Goal: Information Seeking & Learning: Learn about a topic

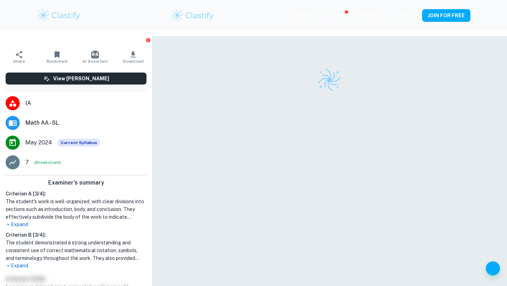
scroll to position [36, 0]
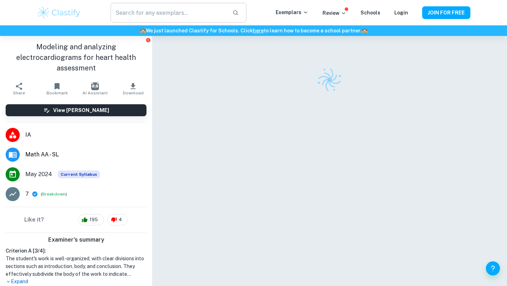
click at [148, 9] on input "text" at bounding box center [169, 13] width 116 height 20
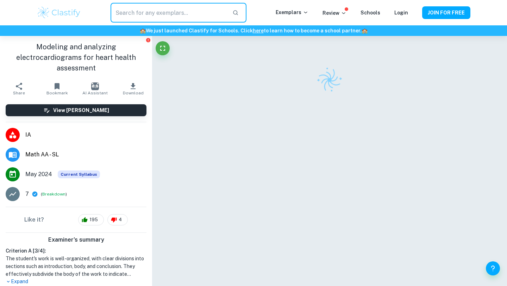
type input "m"
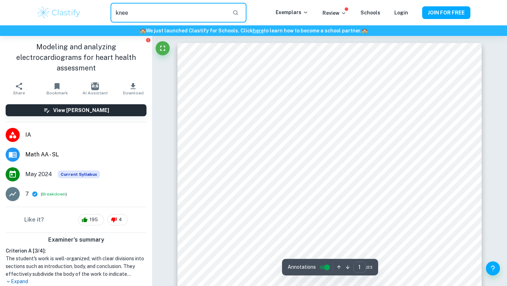
type input "knee"
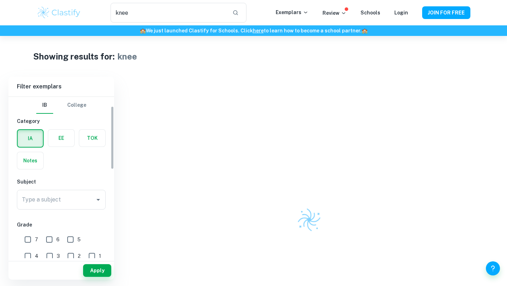
scroll to position [46, 0]
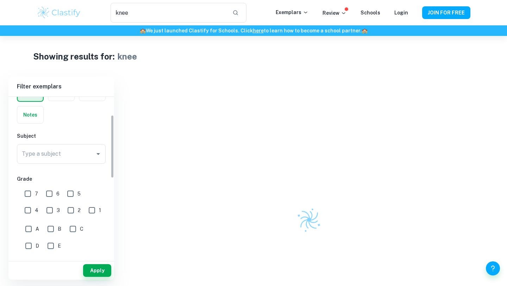
click at [29, 198] on input "7" at bounding box center [28, 194] width 14 height 14
checkbox input "true"
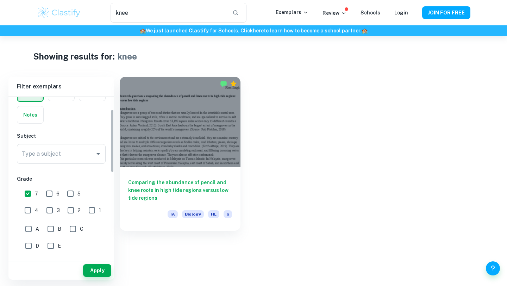
scroll to position [31, 0]
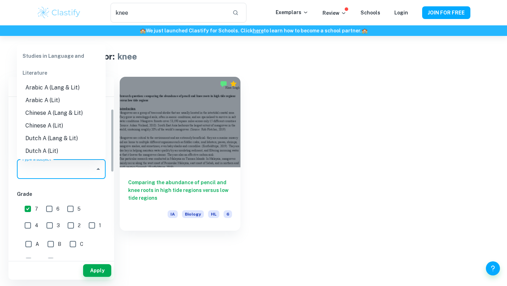
click at [62, 165] on input "Type a subject" at bounding box center [56, 168] width 72 height 13
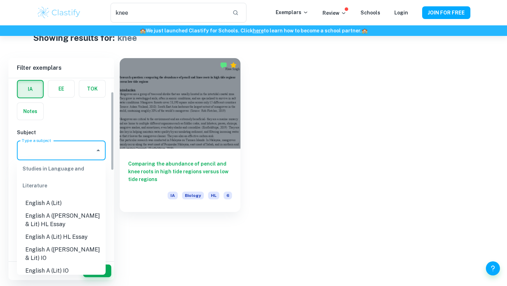
scroll to position [19, 0]
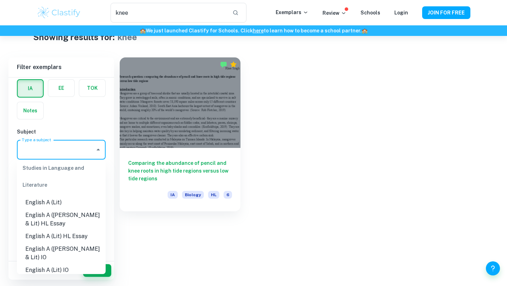
click at [46, 152] on input "Type a subject" at bounding box center [56, 149] width 72 height 13
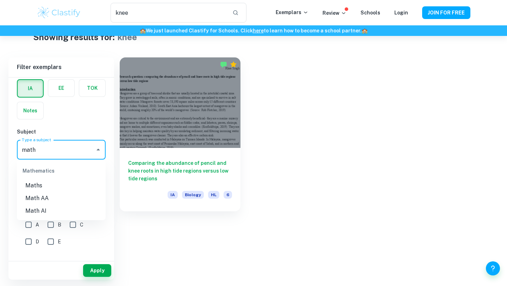
click at [47, 199] on li "Math AA" at bounding box center [61, 198] width 89 height 13
type input "Math AA"
click at [89, 265] on button "Apply" at bounding box center [97, 270] width 28 height 13
